Goal: Transaction & Acquisition: Subscribe to service/newsletter

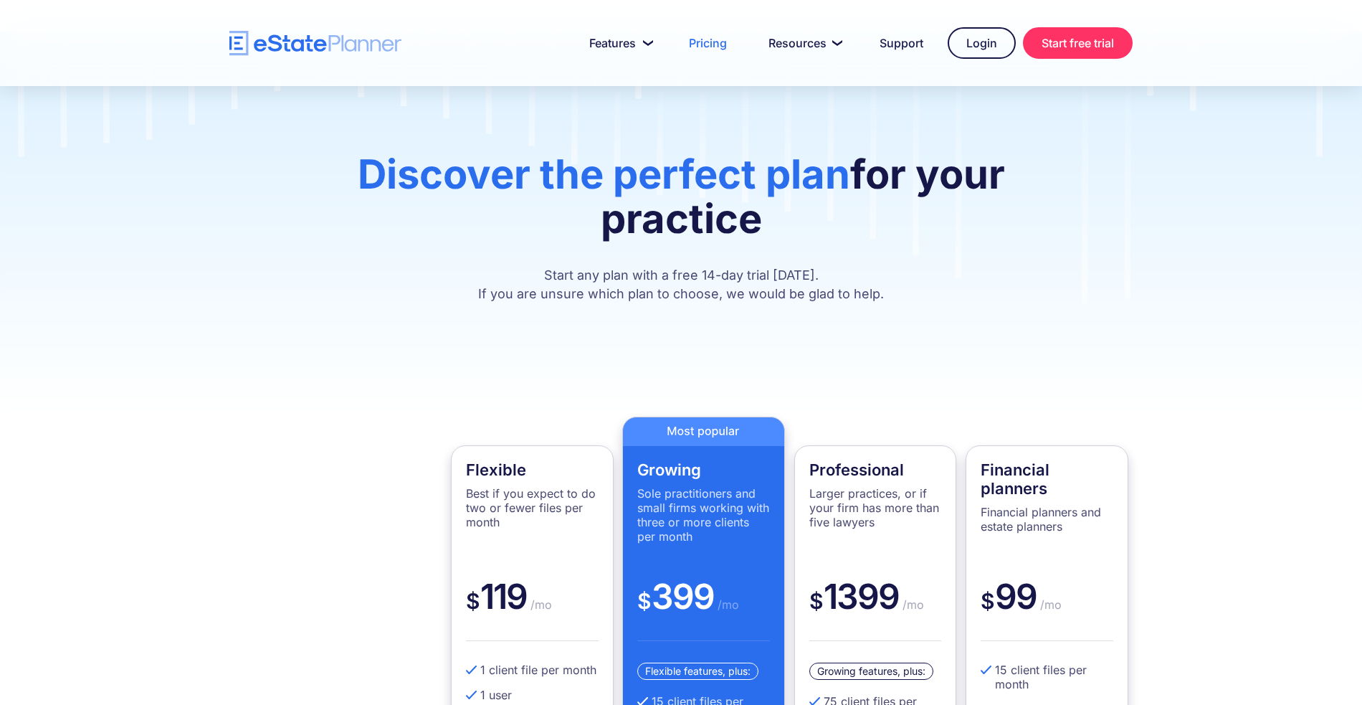
scroll to position [186, 0]
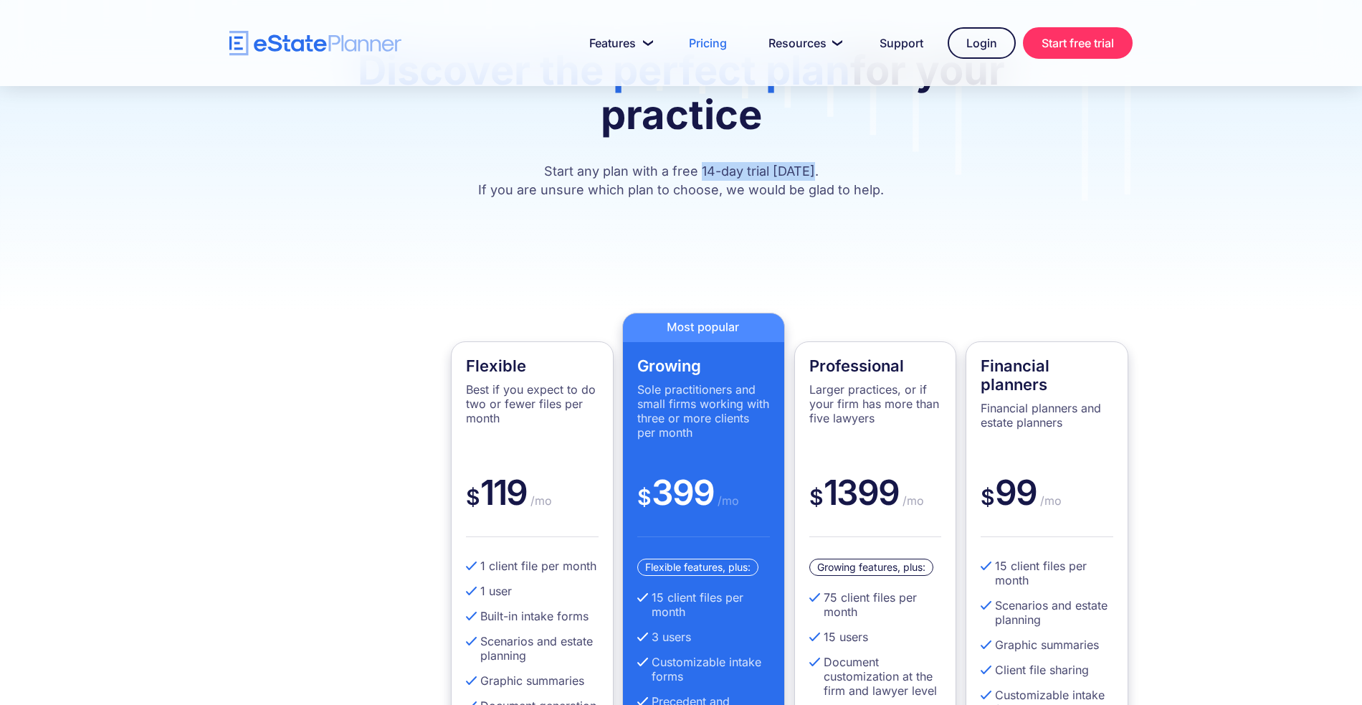
drag, startPoint x: 705, startPoint y: 146, endPoint x: 820, endPoint y: 139, distance: 114.9
click at [820, 162] on p "Start any plan with a free 14-day trial [DATE]. If you are unsure which plan to…" at bounding box center [681, 180] width 774 height 37
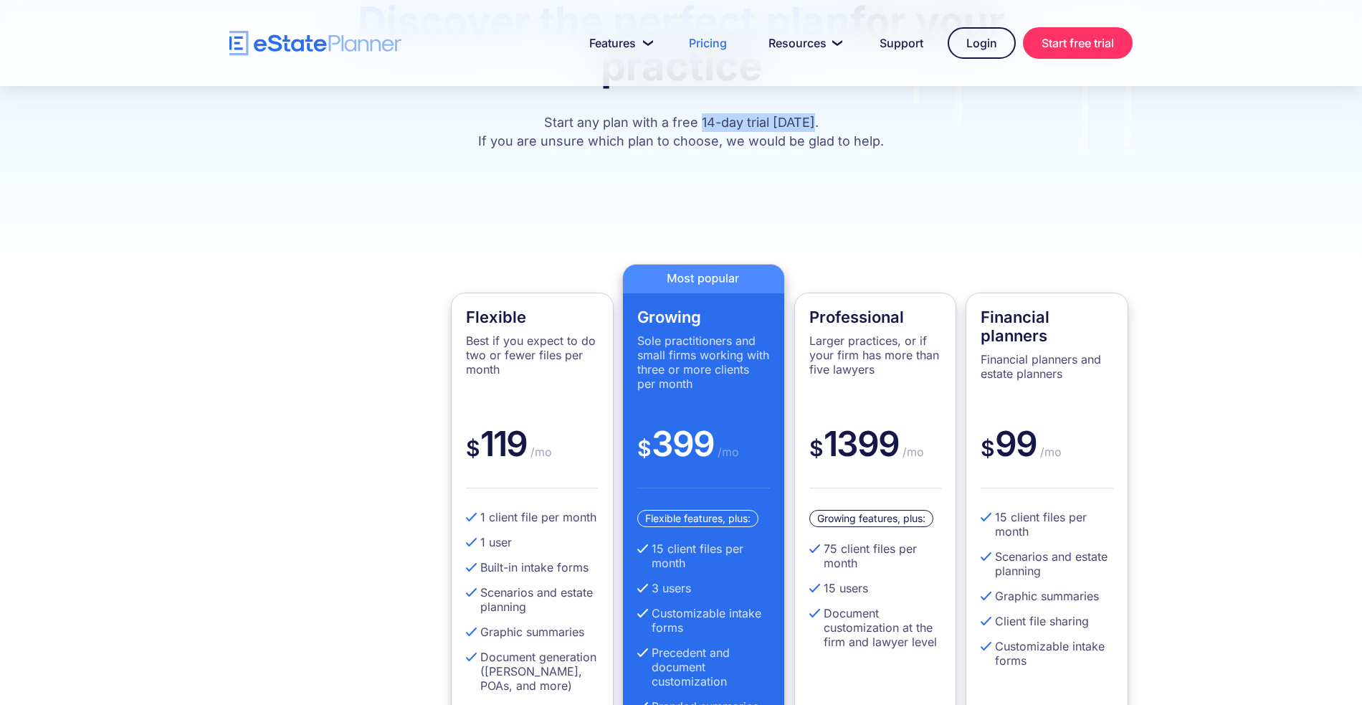
scroll to position [235, 0]
drag, startPoint x: 654, startPoint y: 411, endPoint x: 713, endPoint y: 412, distance: 58.8
click at [713, 422] on div "$ 399 /mo" at bounding box center [703, 455] width 133 height 66
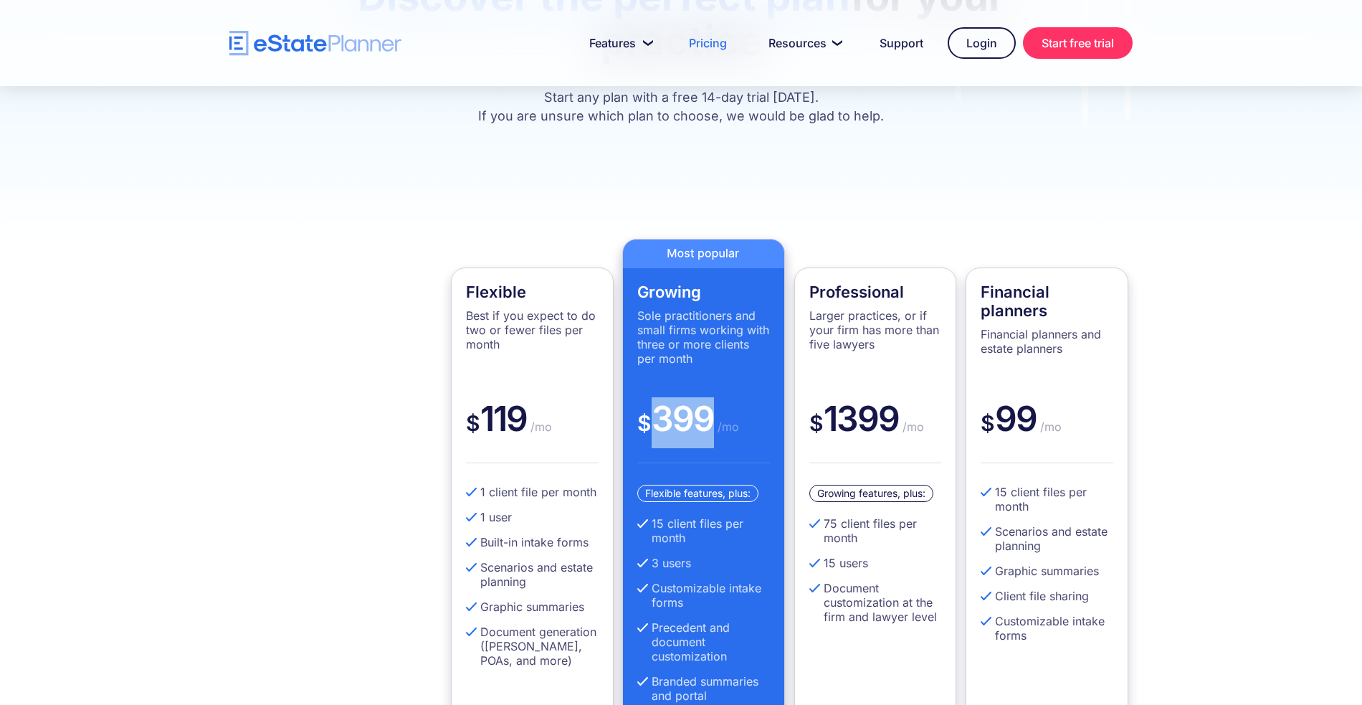
scroll to position [270, 0]
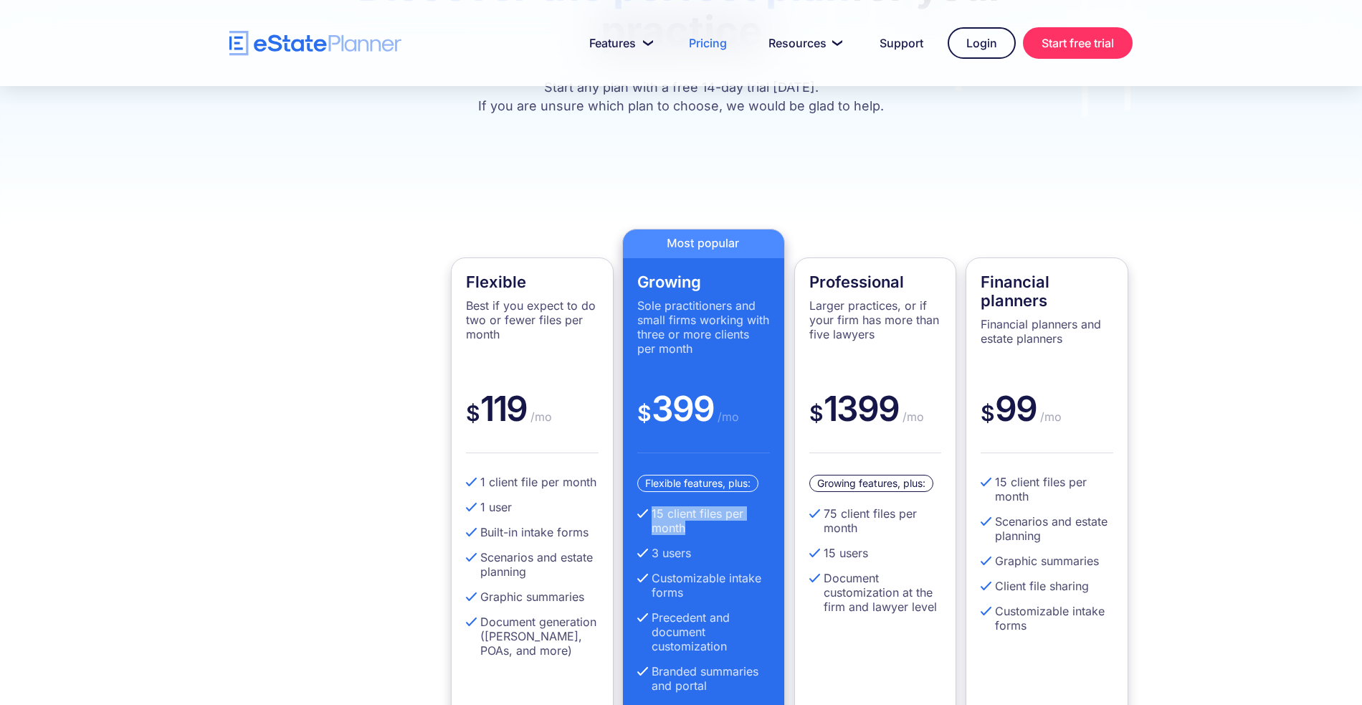
drag, startPoint x: 652, startPoint y: 482, endPoint x: 746, endPoint y: 495, distance: 94.8
click at [746, 506] on li "15 client files per month" at bounding box center [703, 520] width 133 height 29
drag, startPoint x: 677, startPoint y: 528, endPoint x: 647, endPoint y: 531, distance: 29.5
click at [647, 531] on ul "15 client files per month 3 users Customizable intake forms Precedent and docum…" at bounding box center [703, 617] width 133 height 222
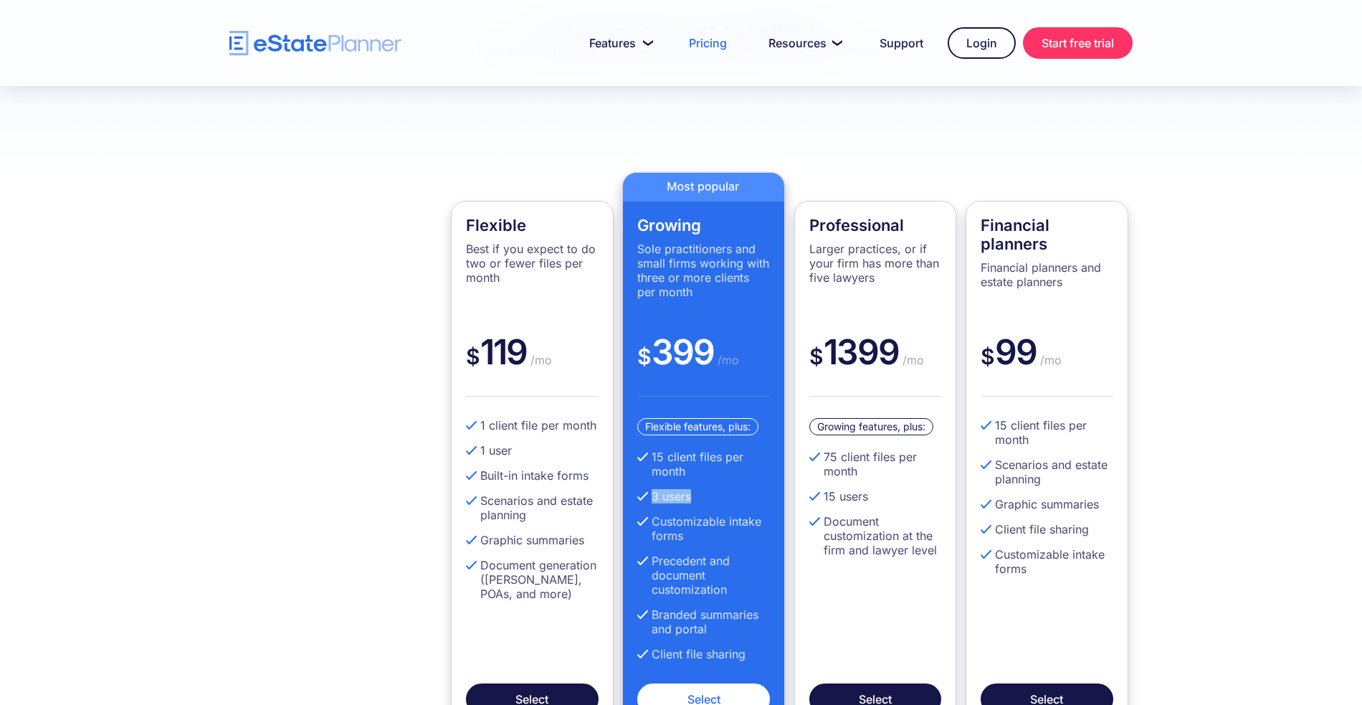
scroll to position [330, 0]
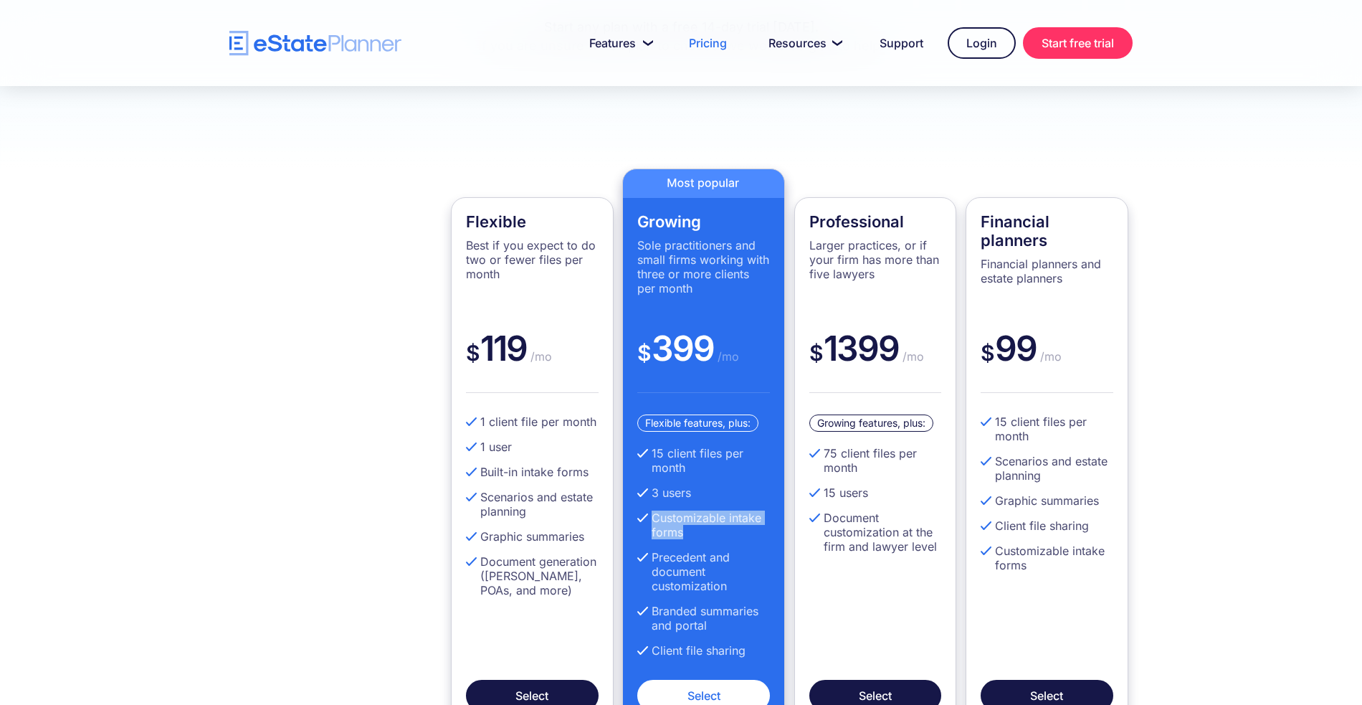
drag, startPoint x: 693, startPoint y: 503, endPoint x: 651, endPoint y: 494, distance: 43.3
click at [651, 510] on li "Customizable intake forms" at bounding box center [703, 524] width 133 height 29
drag, startPoint x: 754, startPoint y: 626, endPoint x: 651, endPoint y: 624, distance: 103.3
click at [651, 643] on li "Client file sharing" at bounding box center [703, 650] width 133 height 14
click at [702, 604] on li "Branded summaries and portal" at bounding box center [703, 618] width 133 height 29
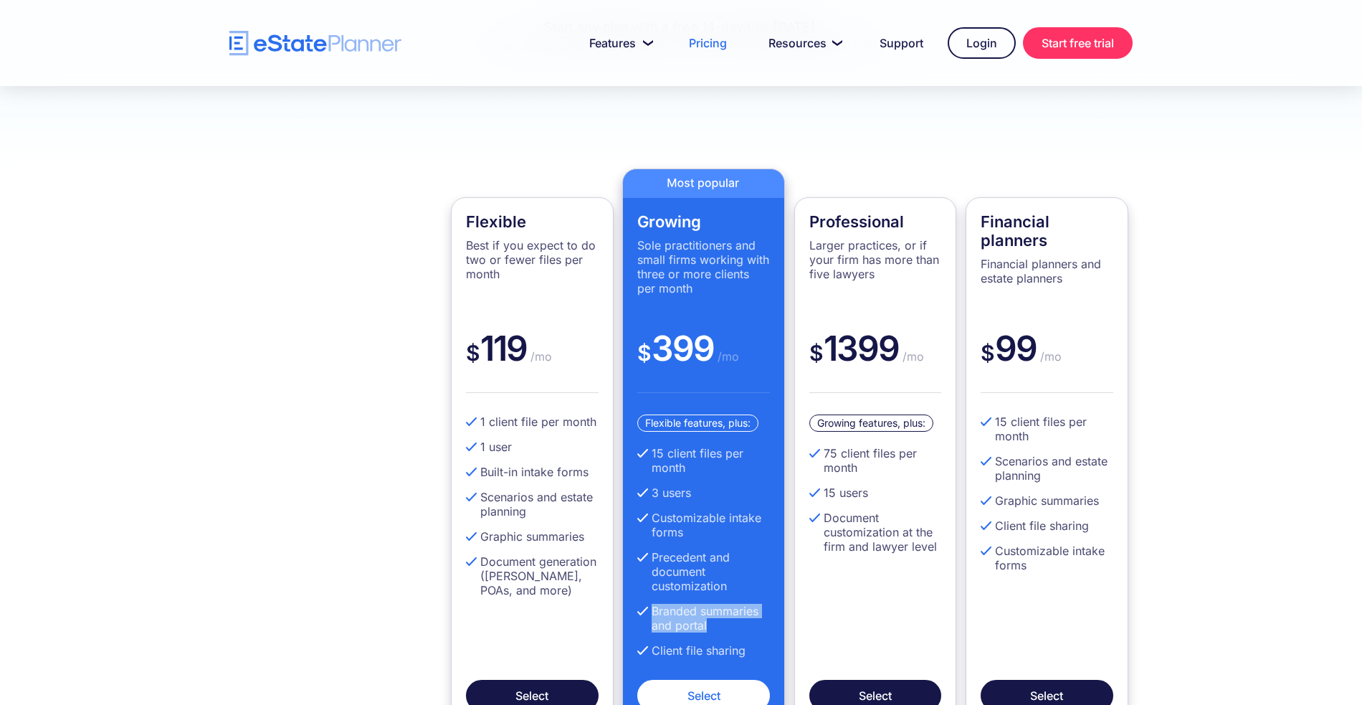
drag, startPoint x: 711, startPoint y: 594, endPoint x: 647, endPoint y: 588, distance: 64.1
click at [647, 604] on li "Branded summaries and portal" at bounding box center [703, 618] width 133 height 29
click at [699, 560] on li "Precedent and document customization" at bounding box center [703, 571] width 133 height 43
